Goal: Participate in discussion: Engage in conversation with other users on a specific topic

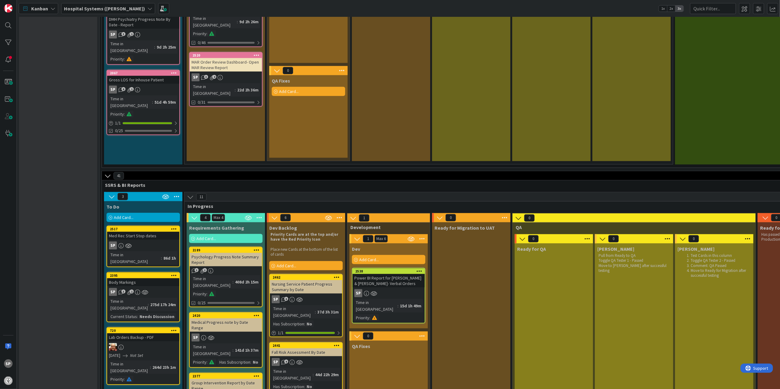
scroll to position [693, 0]
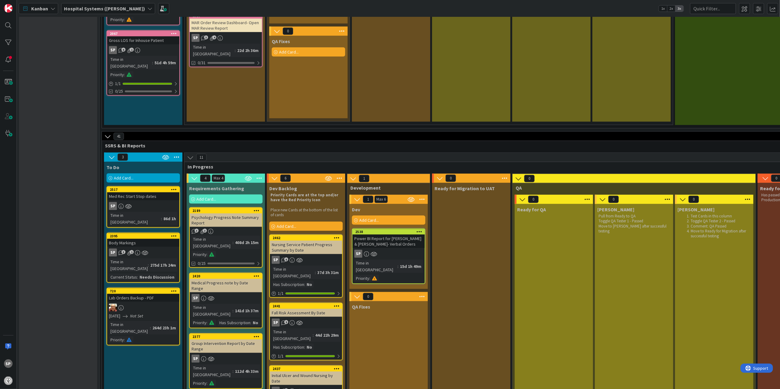
click at [403, 250] on div "SP" at bounding box center [388, 254] width 72 height 8
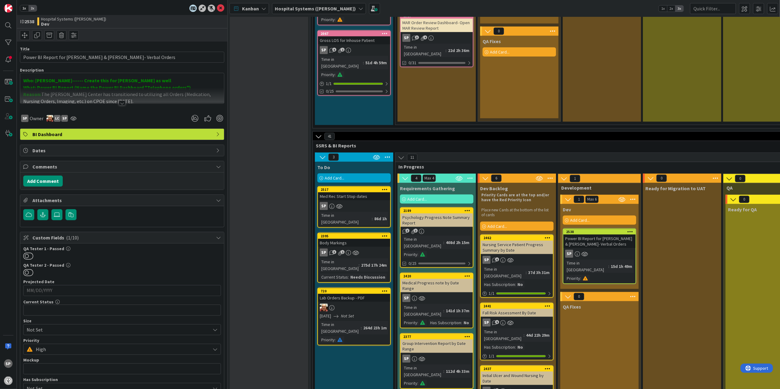
click at [121, 105] on div at bounding box center [122, 103] width 7 height 5
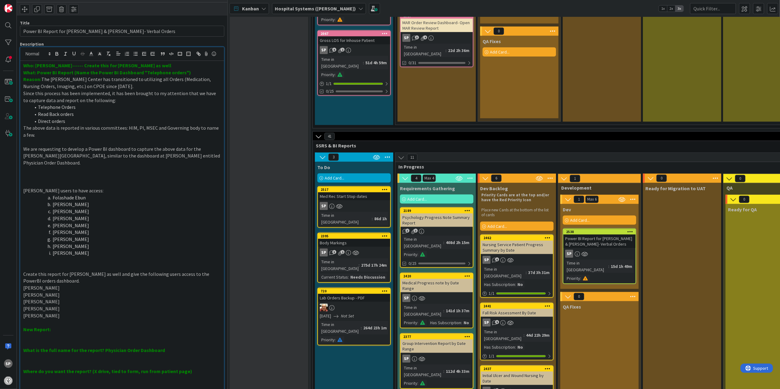
scroll to position [41, 0]
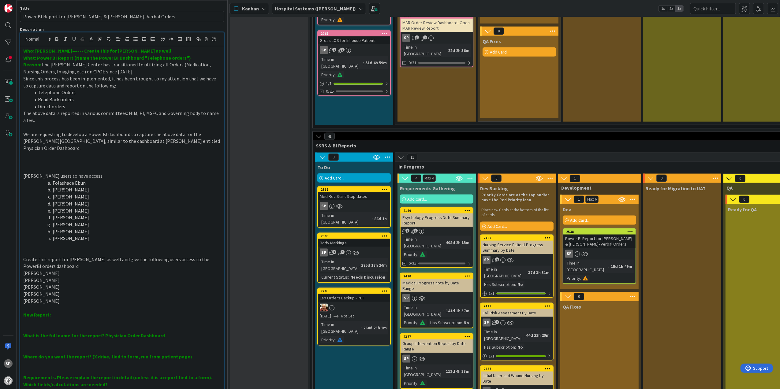
click at [248, 51] on div "Backlog Add Card... 1061 Med Refill - [PERSON_NAME] Time in [GEOGRAPHIC_DATA] :…" at bounding box center [269, 108] width 78 height 1549
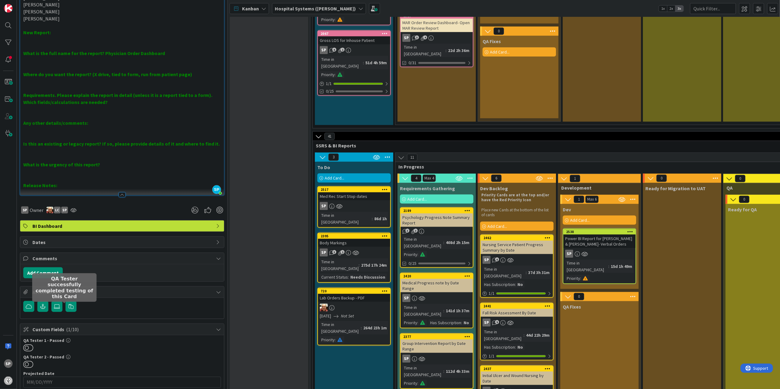
scroll to position [367, 0]
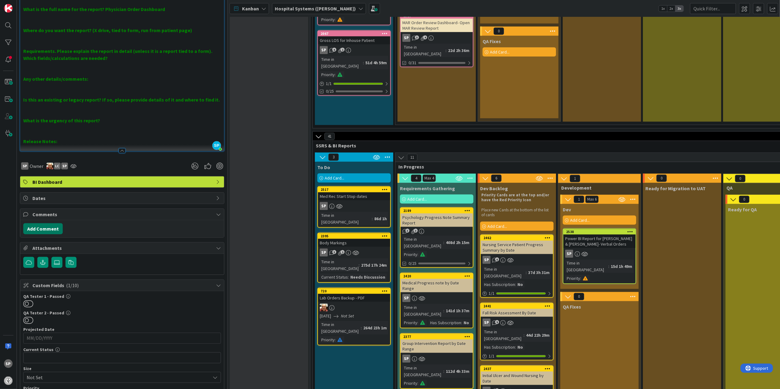
click at [53, 230] on button "Add Comment" at bounding box center [42, 228] width 39 height 11
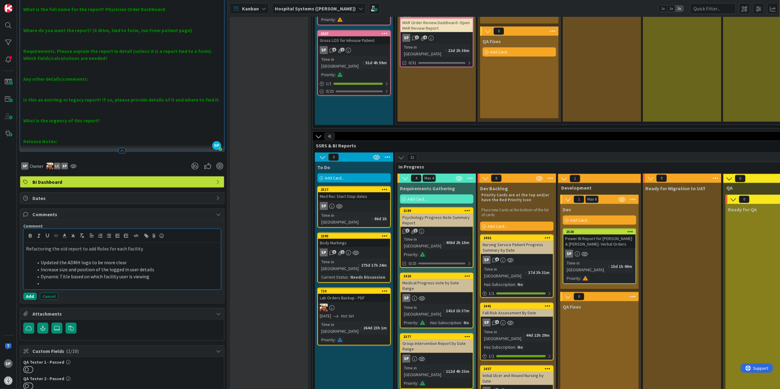
click at [76, 287] on li at bounding box center [125, 283] width 185 height 7
click at [65, 285] on li at bounding box center [125, 283] width 185 height 7
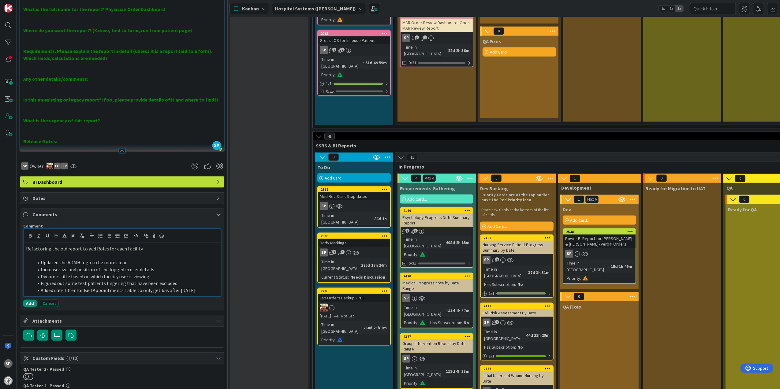
click at [203, 292] on li "Added date filter for Bed Appointments Table to only get bas after [DATE]" at bounding box center [125, 290] width 185 height 7
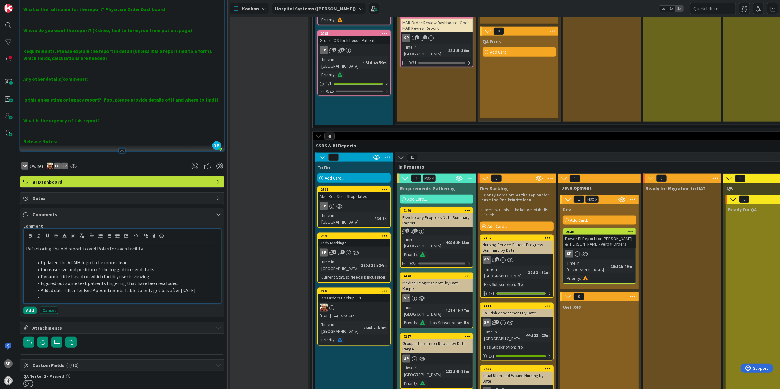
click at [76, 300] on li at bounding box center [125, 297] width 185 height 7
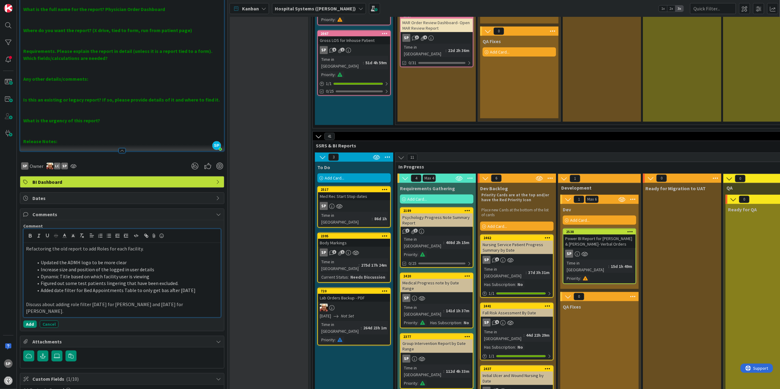
click at [173, 310] on p "Discuss about adding role filter [DATE] for [PERSON_NAME] and [DATE] for [PERSO…" at bounding box center [122, 308] width 192 height 14
click at [180, 308] on p "Discuss about adding role filter [DATE] for [PERSON_NAME] and [DATE] for [PERSO…" at bounding box center [122, 308] width 192 height 14
click at [31, 321] on button "Add" at bounding box center [29, 324] width 13 height 7
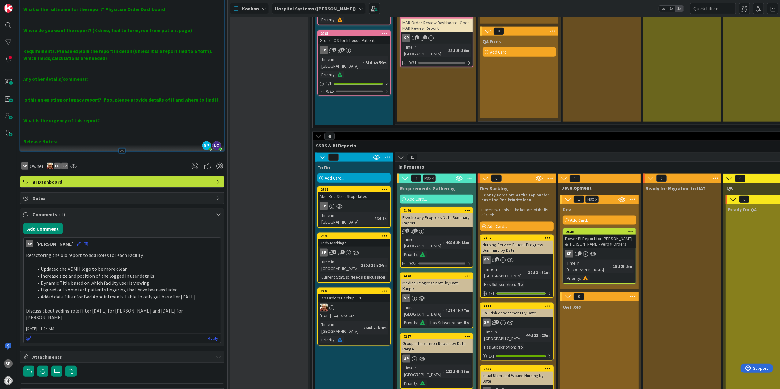
click at [92, 315] on p "Discuss about adding role filter [DATE] for [PERSON_NAME] and [DATE] for [PERSO…" at bounding box center [122, 315] width 192 height 14
click at [91, 315] on p "Discuss about adding role filter [DATE] for [PERSON_NAME] and [DATE] for [PERSO…" at bounding box center [122, 315] width 192 height 14
click at [95, 315] on p "Discuss about adding role filter [DATE] for [PERSON_NAME] and [DATE] for [PERSO…" at bounding box center [122, 315] width 192 height 14
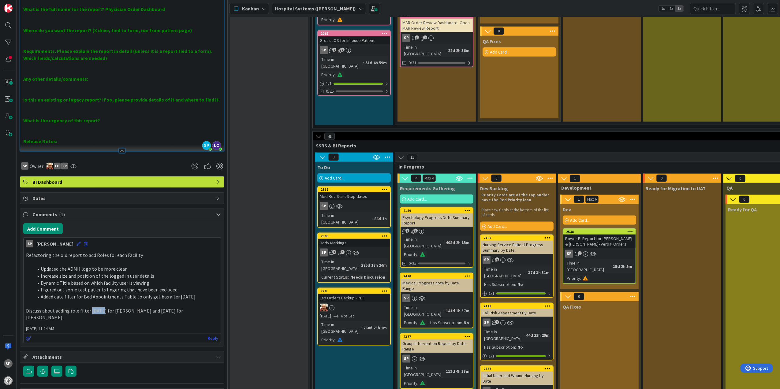
drag, startPoint x: 95, startPoint y: 315, endPoint x: 91, endPoint y: 315, distance: 4.6
click at [91, 315] on p "Discuss about adding role filter [DATE] for [PERSON_NAME] and [DATE] for [PERSO…" at bounding box center [122, 315] width 192 height 14
click at [76, 246] on icon at bounding box center [78, 244] width 4 height 4
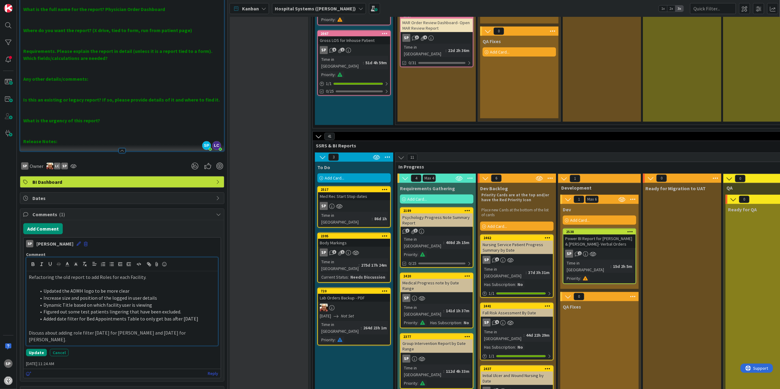
click at [92, 336] on p "Discuss about adding role filter [DATE] for [PERSON_NAME] and [DATE] for [PERSO…" at bounding box center [122, 337] width 187 height 14
click at [28, 349] on button "Update" at bounding box center [36, 352] width 21 height 7
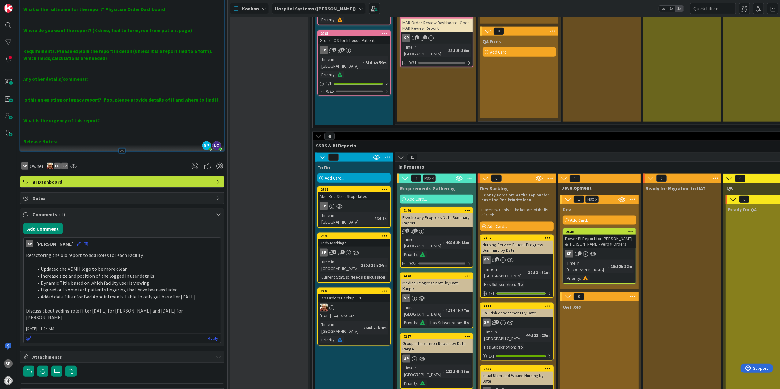
click at [146, 315] on p "Discuss about adding role filter [DATE] for [PERSON_NAME] and [DATE] for [PERSO…" at bounding box center [122, 315] width 192 height 14
click at [76, 244] on icon at bounding box center [78, 244] width 4 height 4
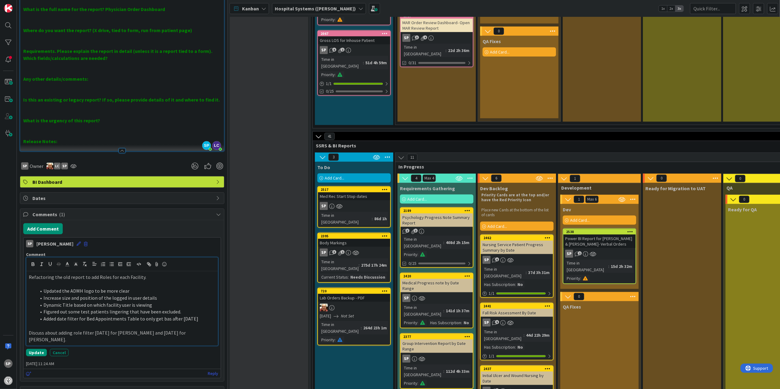
click at [150, 336] on p "Discuss about adding role filter [DATE] for [PERSON_NAME] and [DATE] for [PERSO…" at bounding box center [122, 337] width 187 height 14
click at [200, 335] on p "Discuss about adding role filter [DATE] for [PERSON_NAME] and [DATE] for [PERSO…" at bounding box center [122, 337] width 187 height 14
click at [37, 350] on button "Update" at bounding box center [36, 352] width 21 height 7
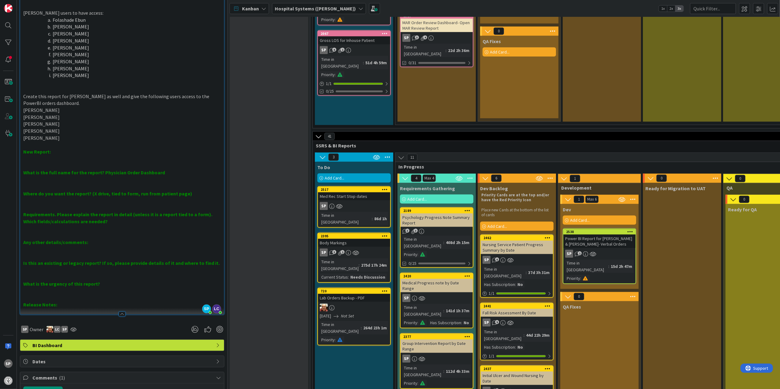
scroll to position [163, 0]
